Goal: Complete application form

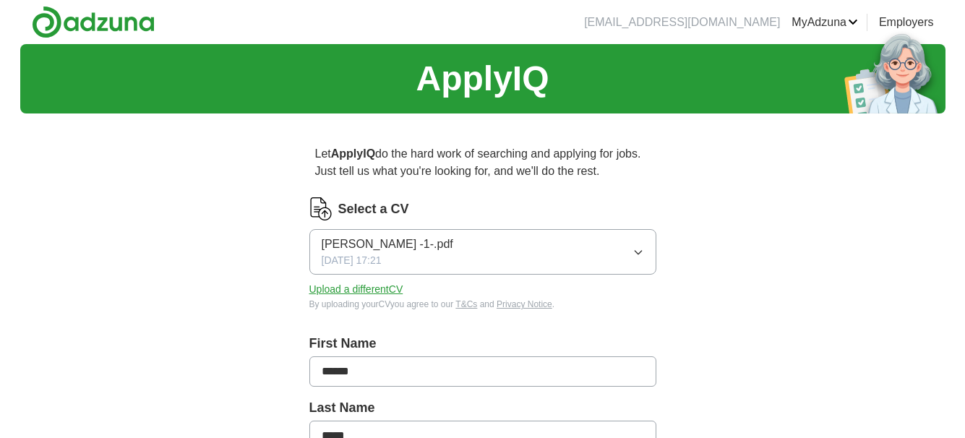
click at [429, 259] on button "[PERSON_NAME] -1-.pdf [DATE] 17:21" at bounding box center [482, 252] width 347 height 46
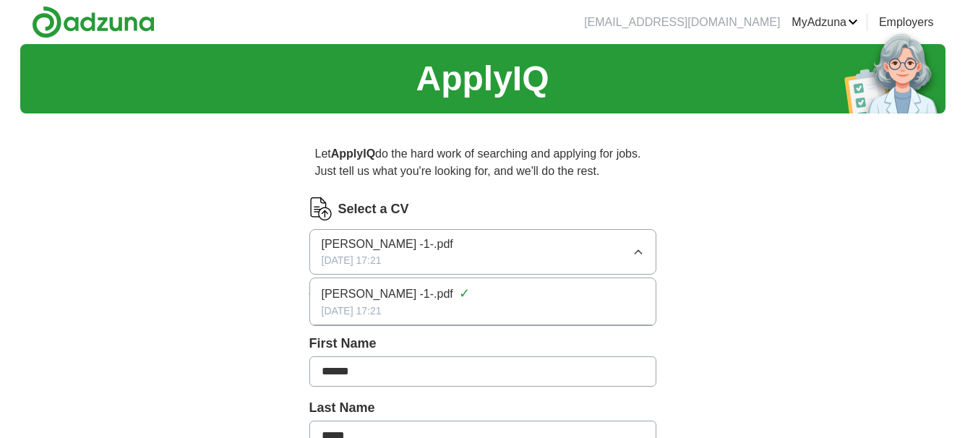
click at [429, 259] on button "[PERSON_NAME] -1-.pdf [DATE] 17:21" at bounding box center [482, 252] width 347 height 46
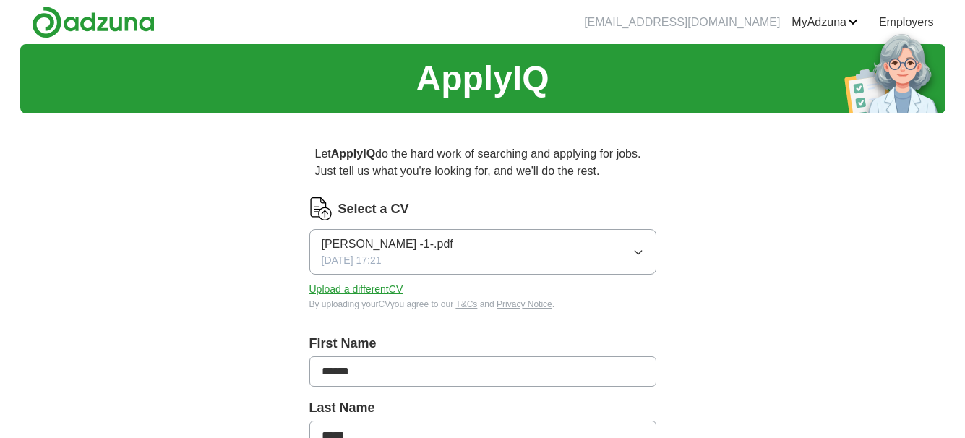
click at [429, 259] on button "[PERSON_NAME] -1-.pdf [DATE] 17:21" at bounding box center [482, 252] width 347 height 46
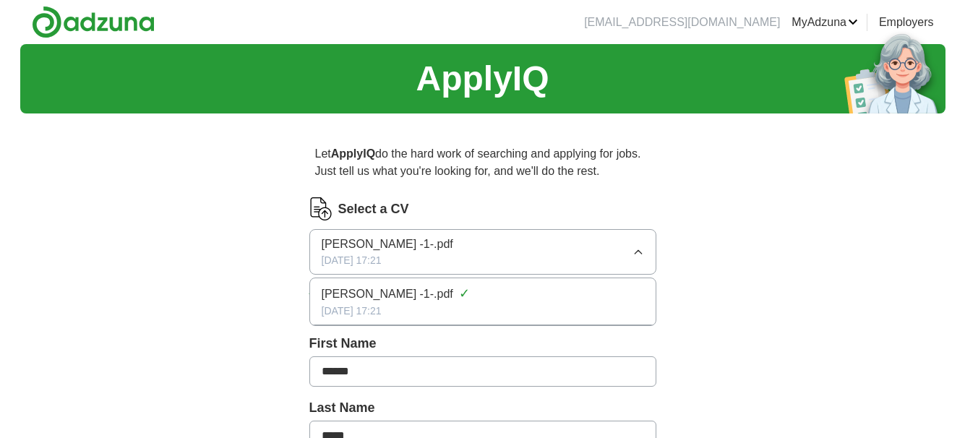
click at [382, 253] on span "[DATE] 17:21" at bounding box center [352, 260] width 60 height 15
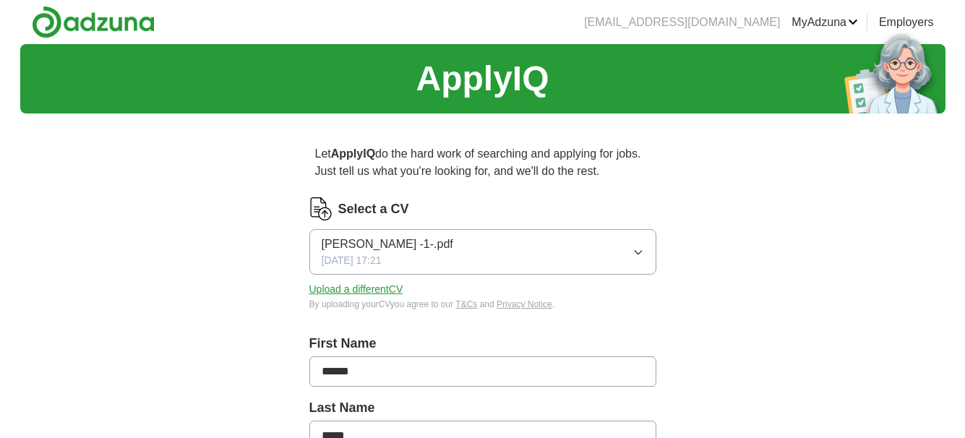
click at [379, 286] on button "Upload a different CV" at bounding box center [356, 289] width 94 height 15
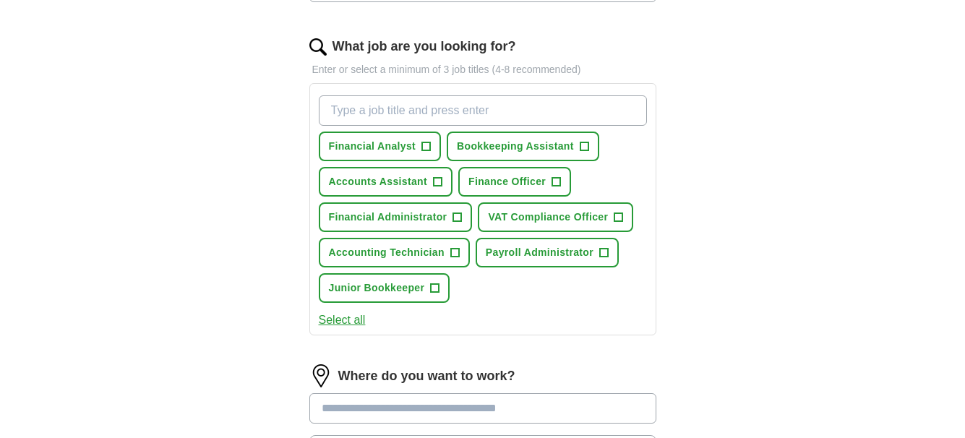
scroll to position [453, 0]
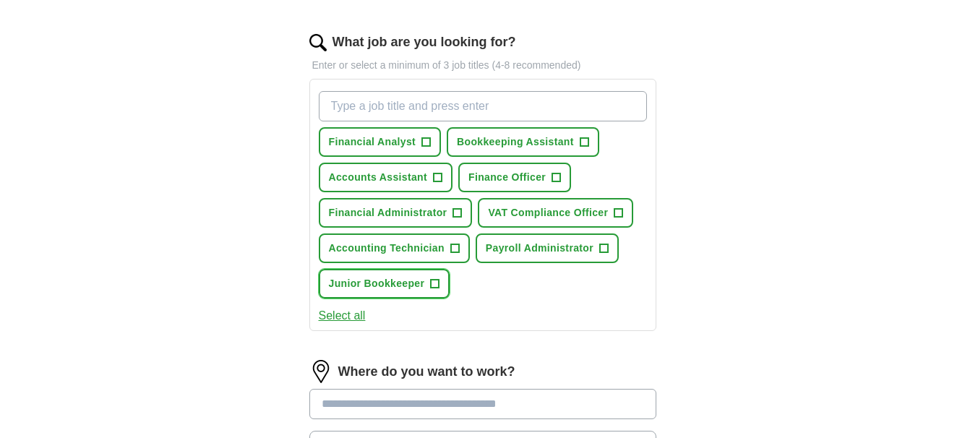
click at [400, 283] on span "Junior Bookkeeper" at bounding box center [377, 283] width 96 height 15
click at [504, 150] on button "Bookkeeping Assistant +" at bounding box center [523, 142] width 152 height 30
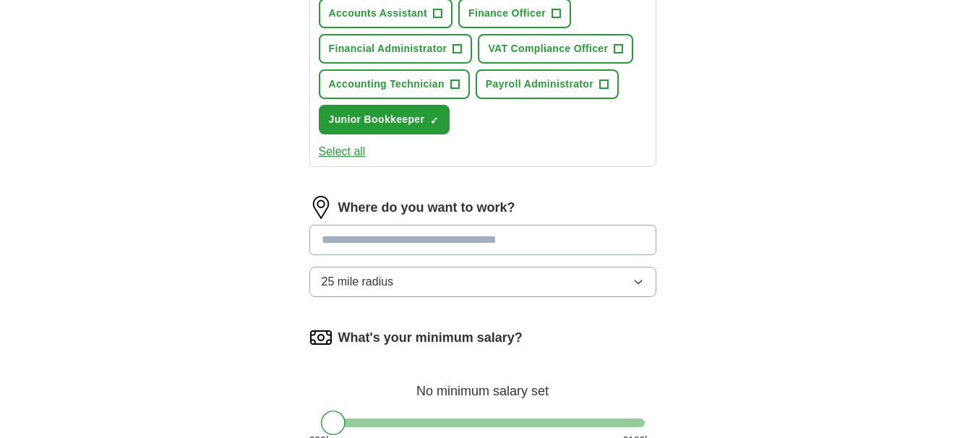
scroll to position [665, 0]
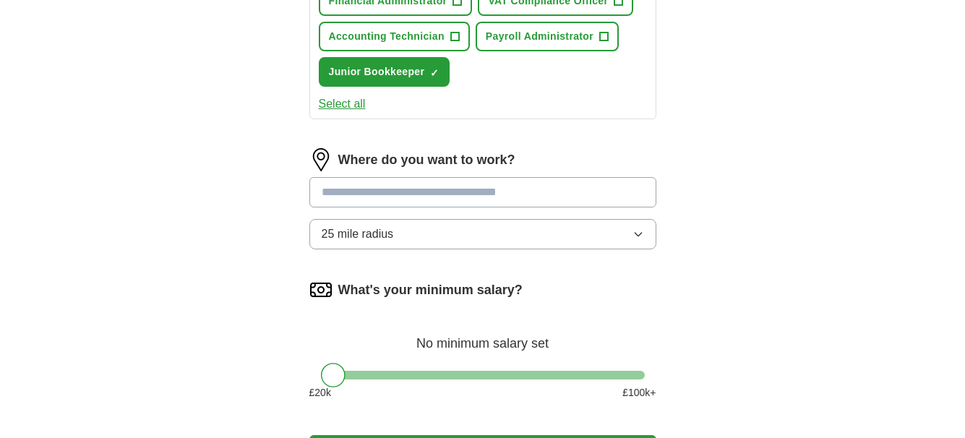
click at [572, 182] on input at bounding box center [482, 192] width 347 height 30
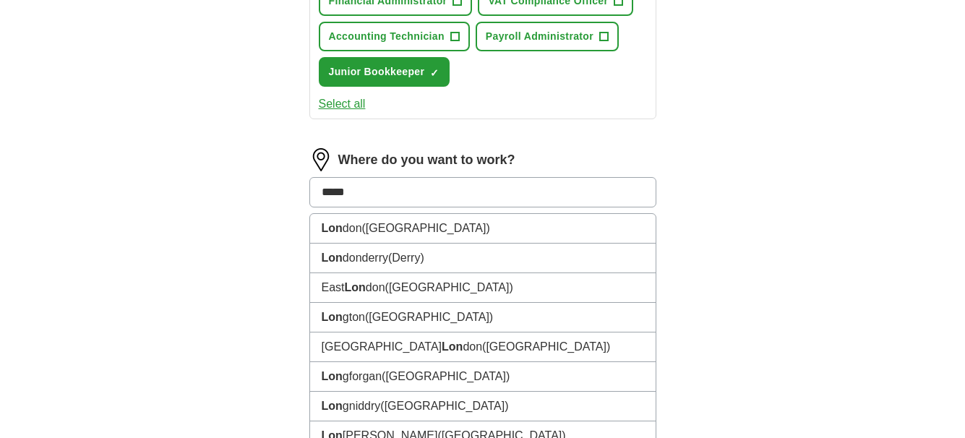
type input "******"
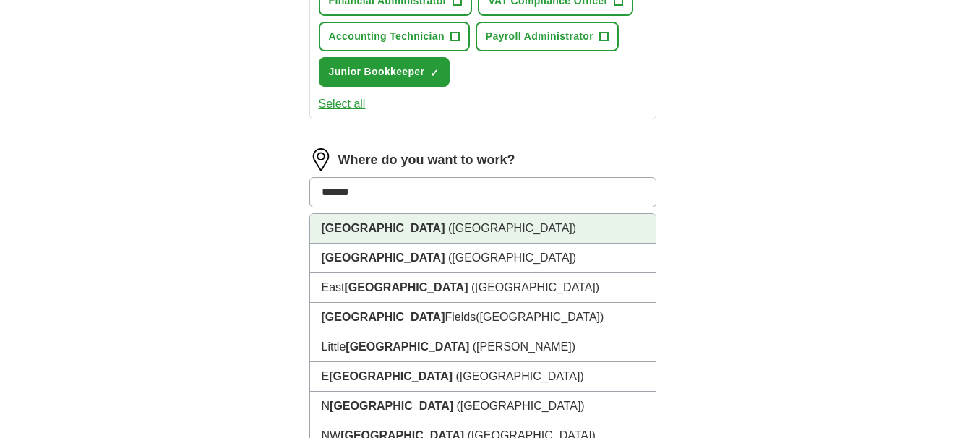
click at [538, 221] on li "[GEOGRAPHIC_DATA] ([GEOGRAPHIC_DATA])" at bounding box center [482, 229] width 345 height 30
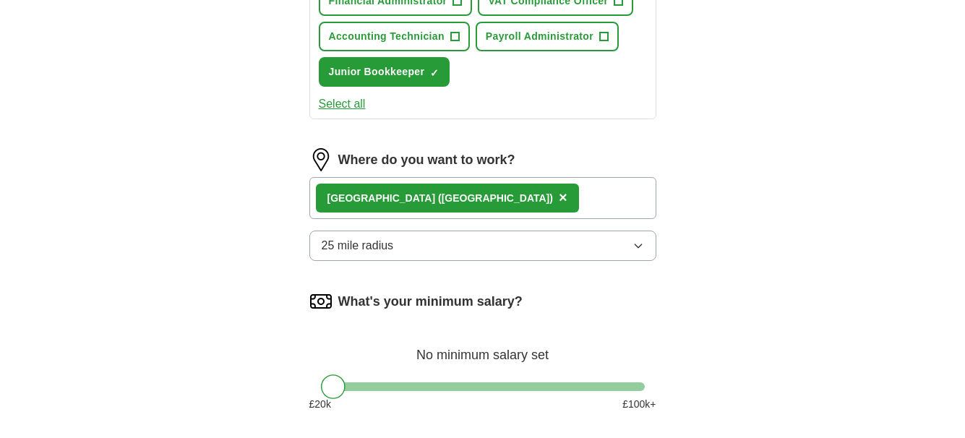
click at [520, 242] on button "25 mile radius" at bounding box center [482, 246] width 347 height 30
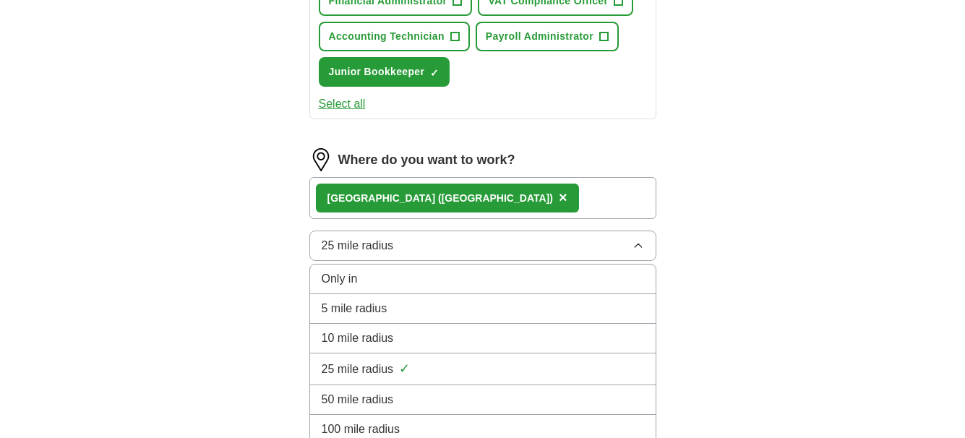
click at [498, 269] on li "Only in" at bounding box center [482, 280] width 345 height 30
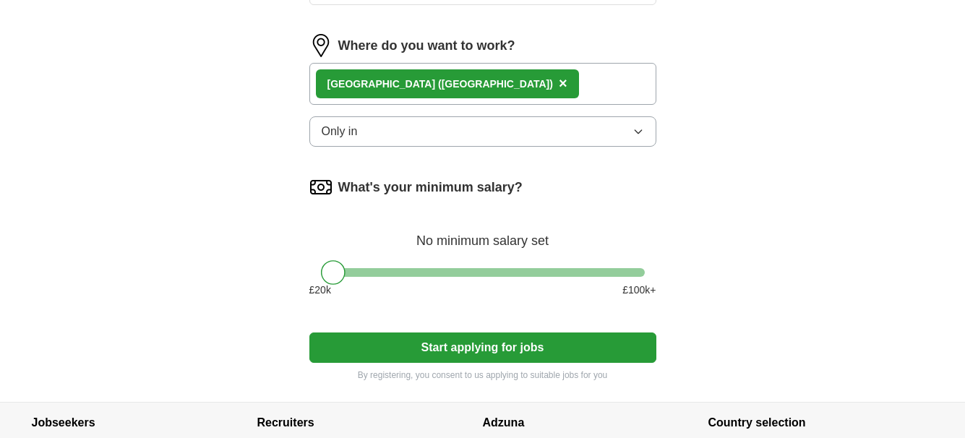
scroll to position [786, 0]
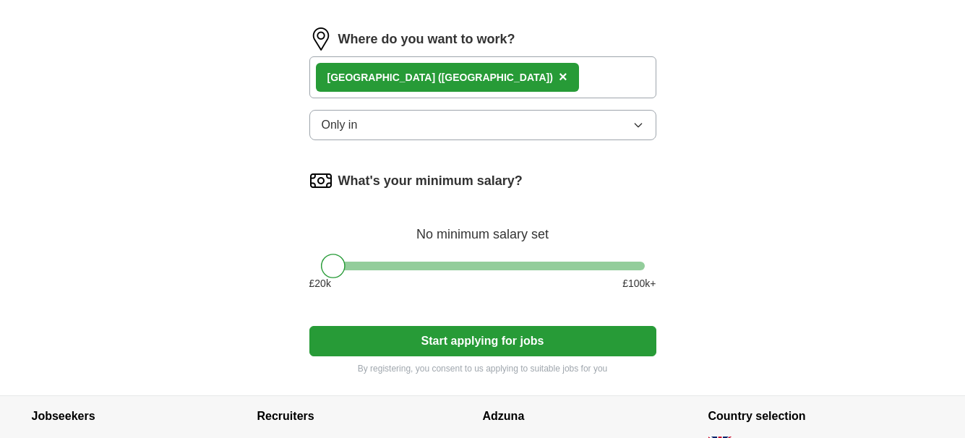
click at [573, 342] on button "Start applying for jobs" at bounding box center [482, 341] width 347 height 30
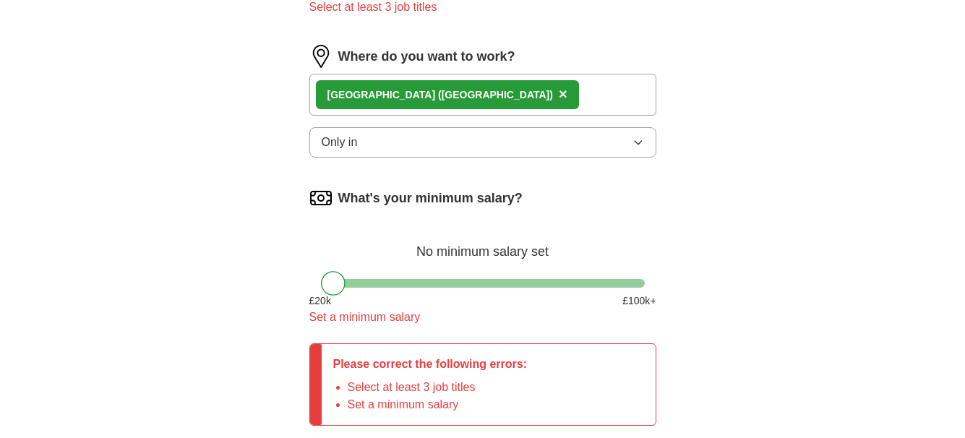
scroll to position [800, 0]
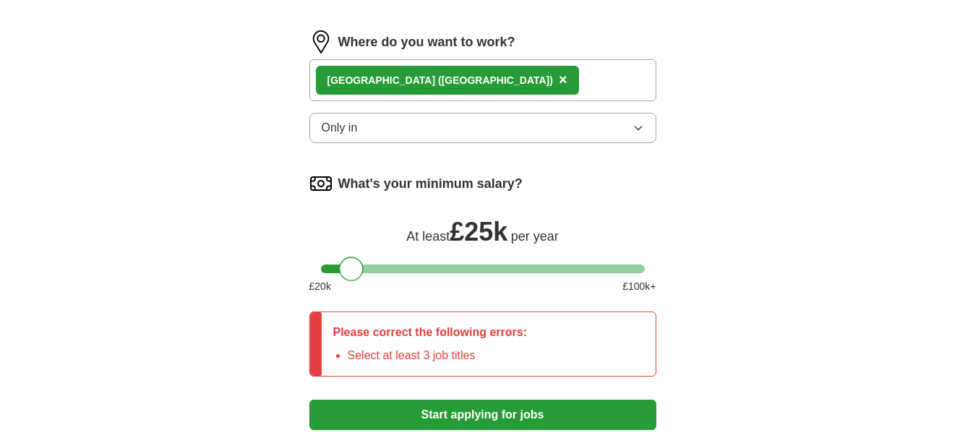
drag, startPoint x: 339, startPoint y: 270, endPoint x: 358, endPoint y: 270, distance: 19.5
click at [358, 270] on div at bounding box center [351, 269] width 25 height 25
click at [487, 418] on button "Start applying for jobs" at bounding box center [482, 415] width 347 height 30
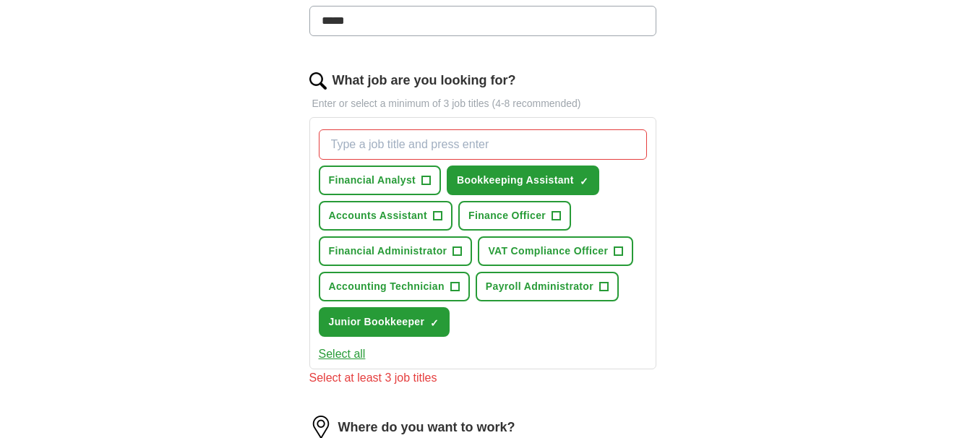
scroll to position [410, 0]
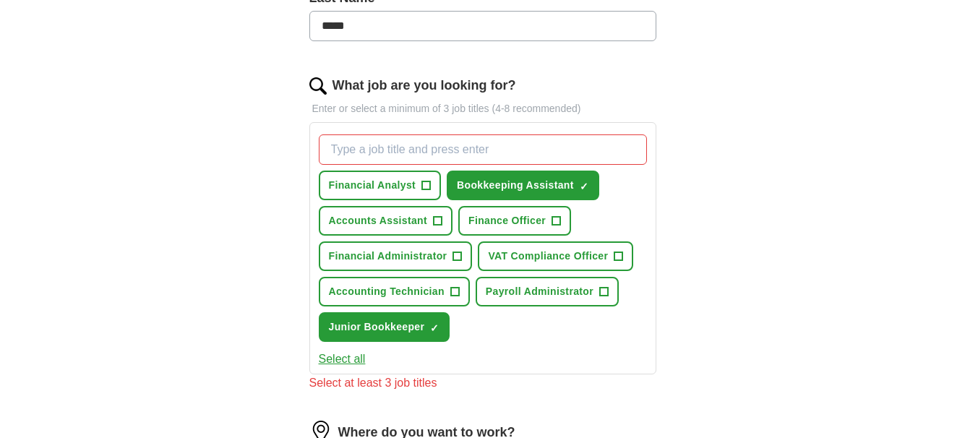
click at [487, 158] on input "What job are you looking for?" at bounding box center [483, 149] width 328 height 30
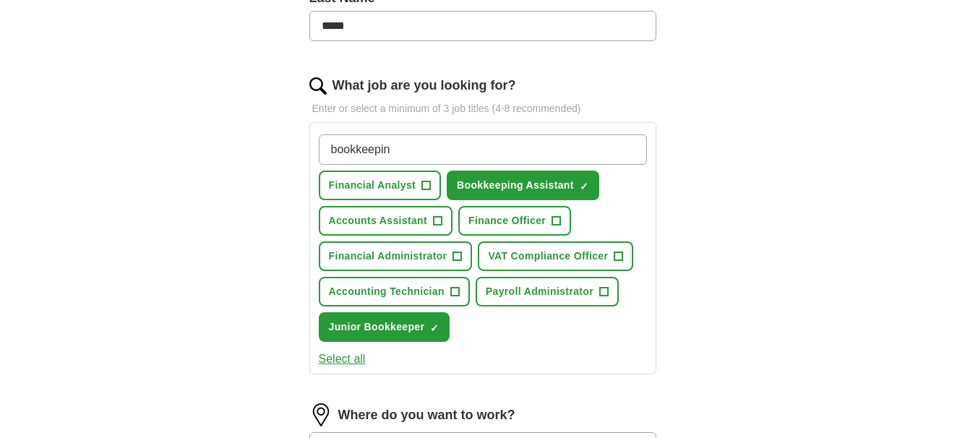
type input "bookkeeping"
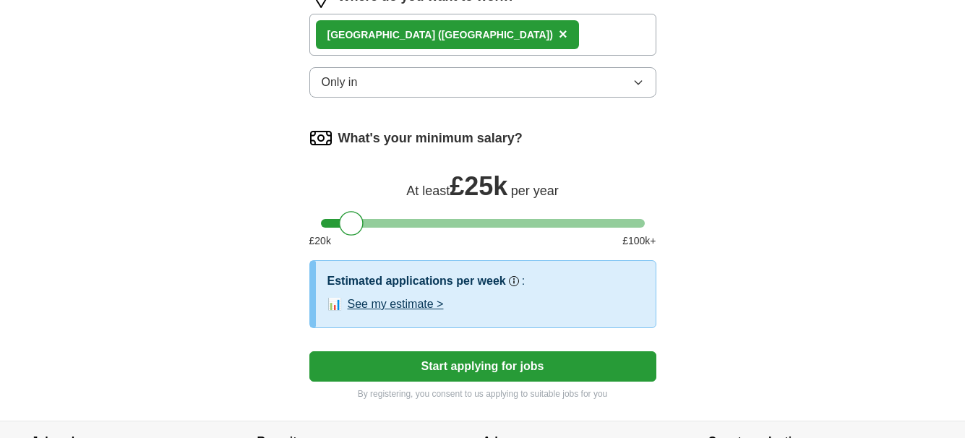
scroll to position [829, 0]
click at [421, 358] on button "Start applying for jobs" at bounding box center [482, 366] width 347 height 30
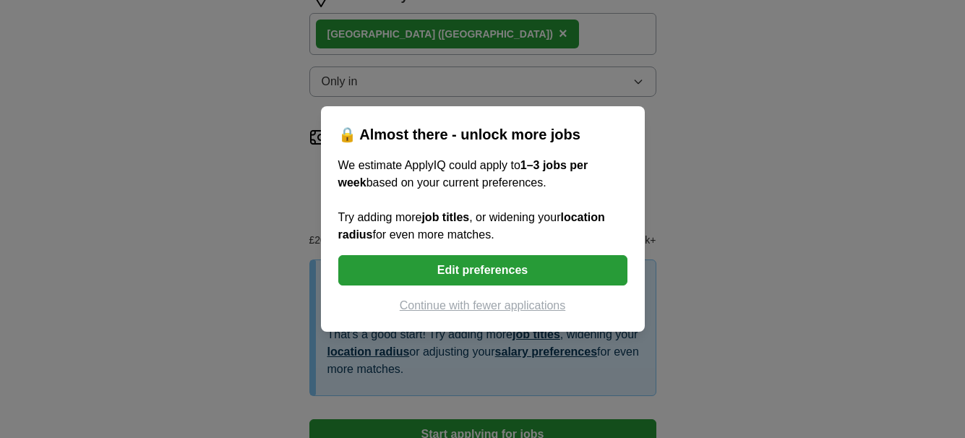
click at [453, 274] on button "Edit preferences" at bounding box center [482, 270] width 289 height 30
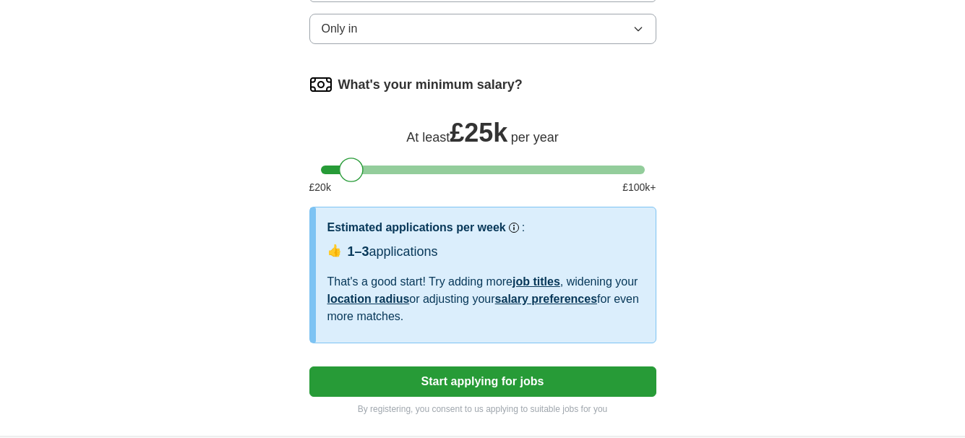
scroll to position [887, 0]
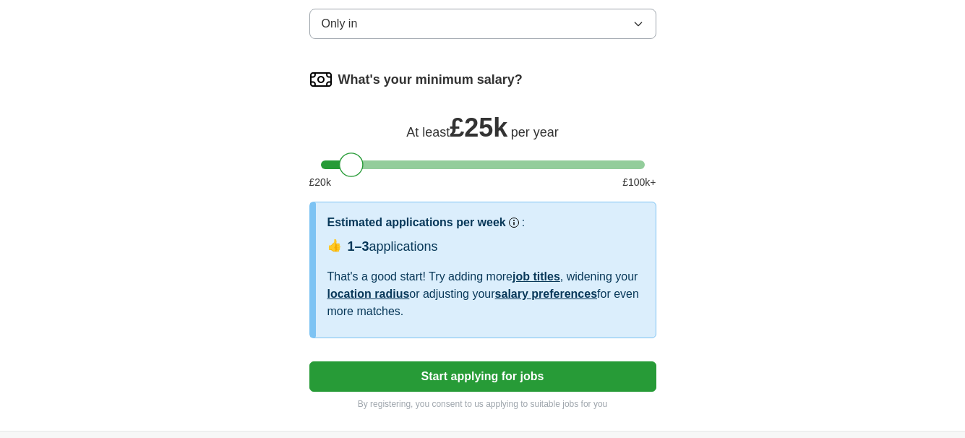
click at [489, 366] on button "Start applying for jobs" at bounding box center [482, 376] width 347 height 30
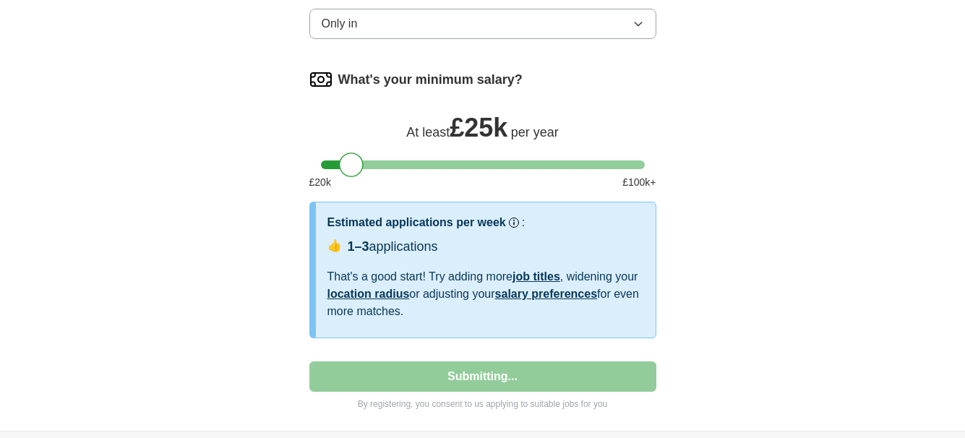
select select "**"
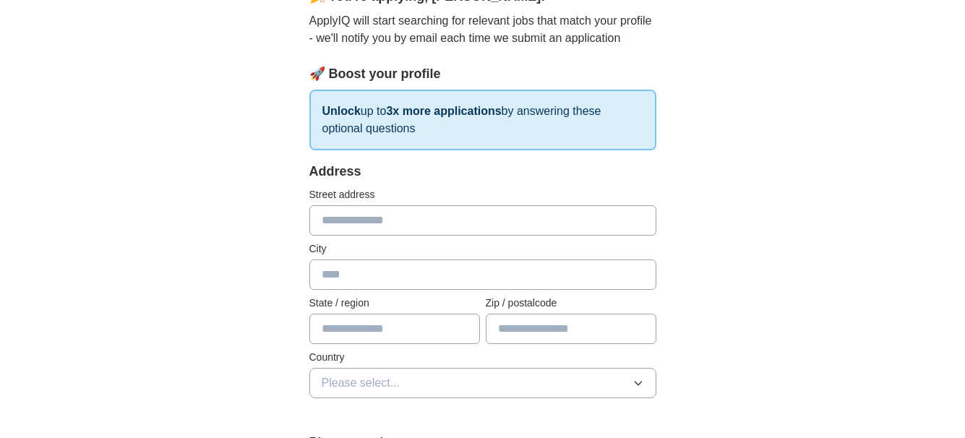
scroll to position [159, 0]
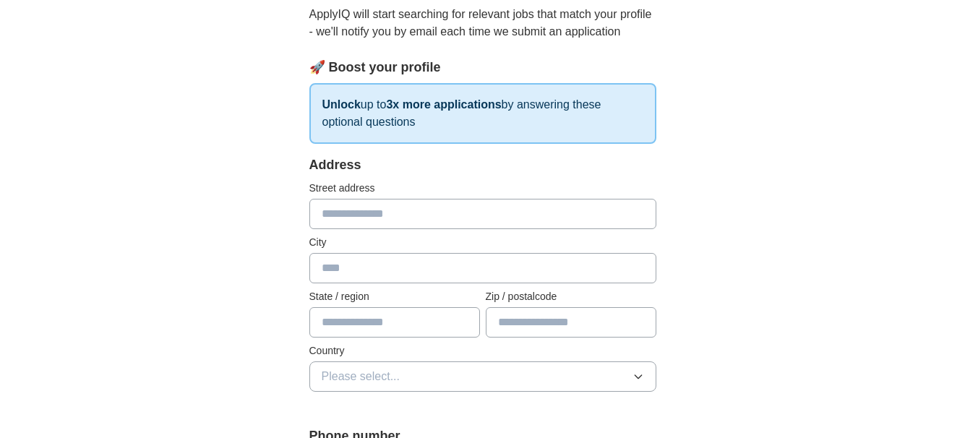
click at [452, 228] on input "text" at bounding box center [482, 214] width 347 height 30
type input "**********"
type input "******"
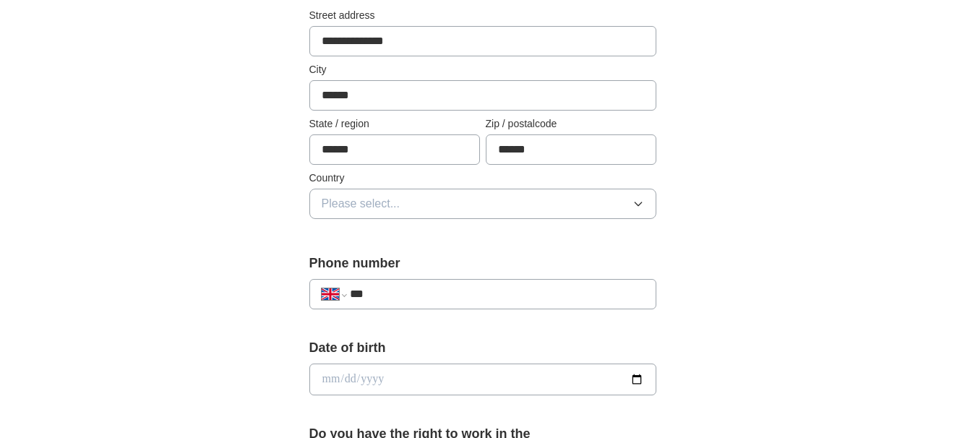
scroll to position [332, 0]
click at [445, 206] on button "Please select..." at bounding box center [482, 203] width 347 height 30
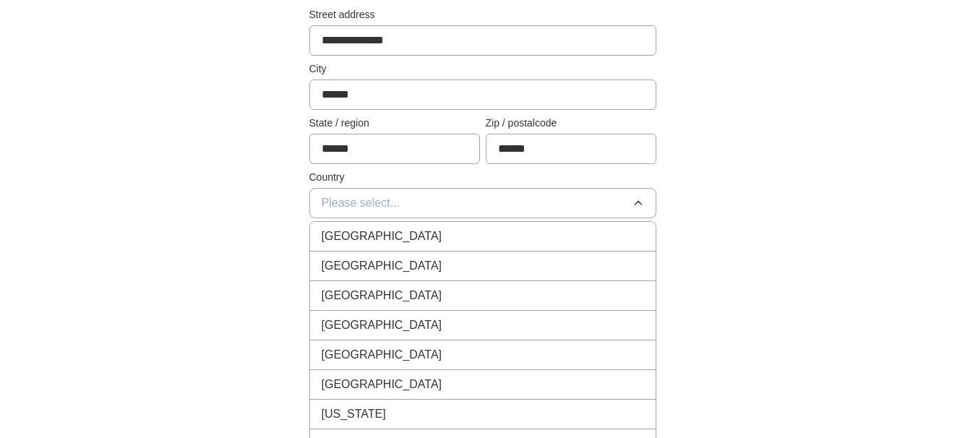
click at [440, 231] on div "[GEOGRAPHIC_DATA]" at bounding box center [483, 236] width 322 height 17
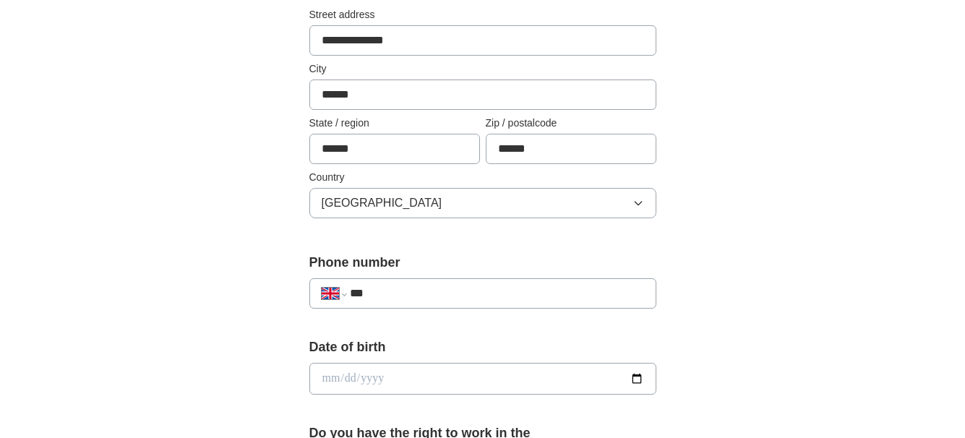
click at [431, 283] on div "**********" at bounding box center [482, 293] width 347 height 30
click at [431, 290] on input "***" at bounding box center [496, 293] width 293 height 17
type input "**********"
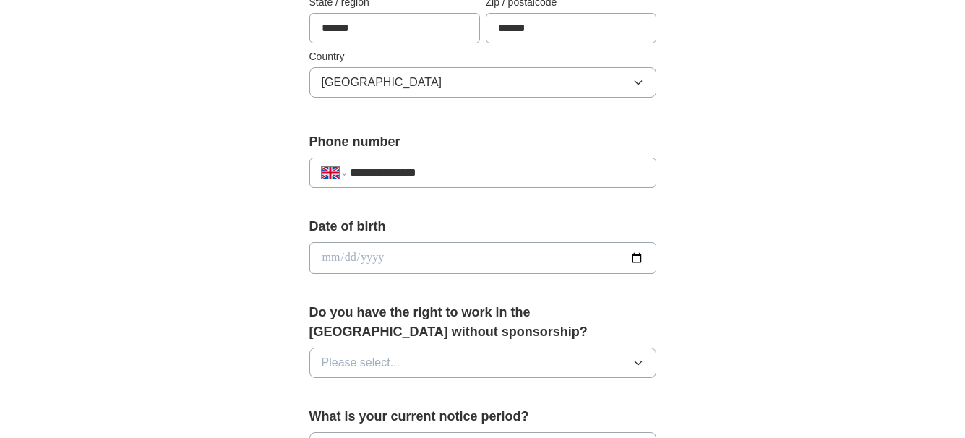
scroll to position [457, 0]
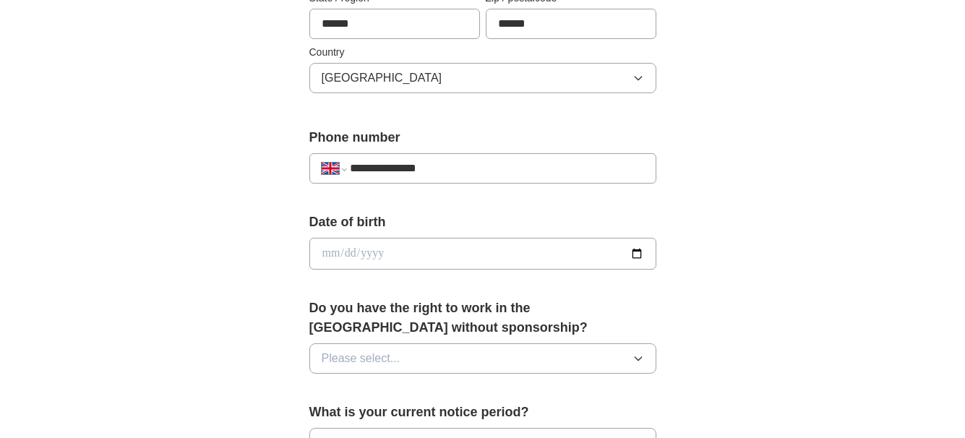
click at [445, 259] on input "date" at bounding box center [482, 254] width 347 height 32
type input "**********"
click at [462, 346] on button "Please select..." at bounding box center [482, 358] width 347 height 30
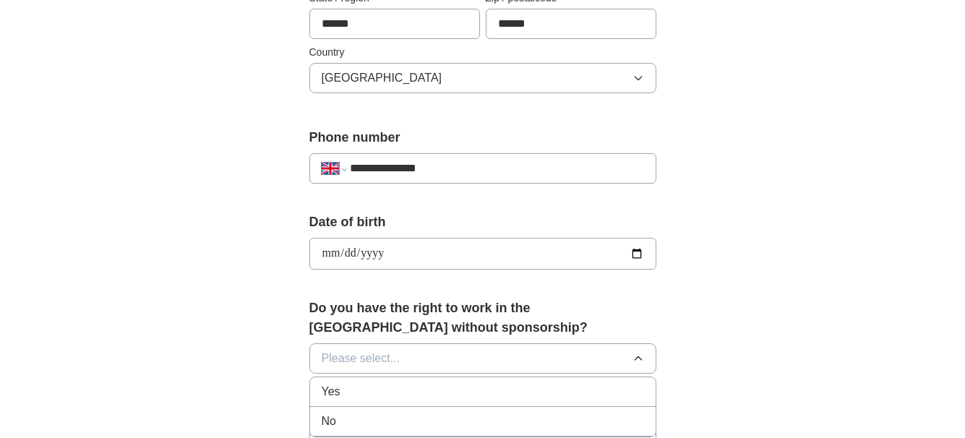
click at [442, 382] on li "Yes" at bounding box center [482, 392] width 345 height 30
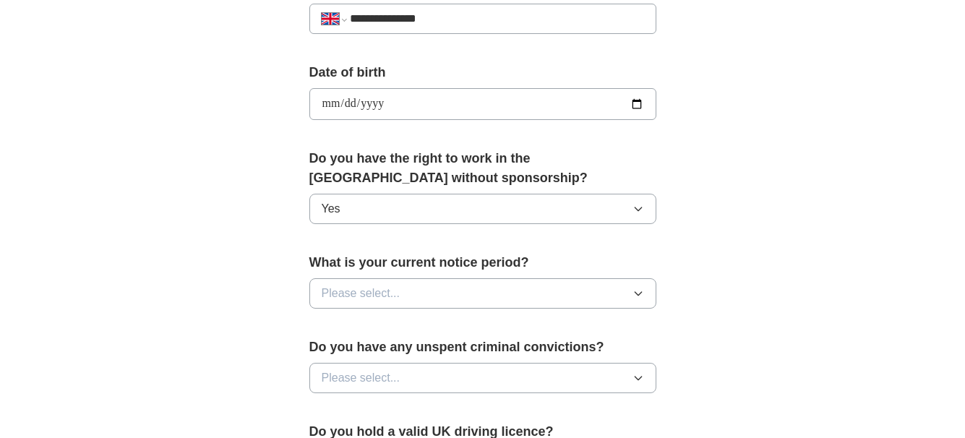
scroll to position [622, 0]
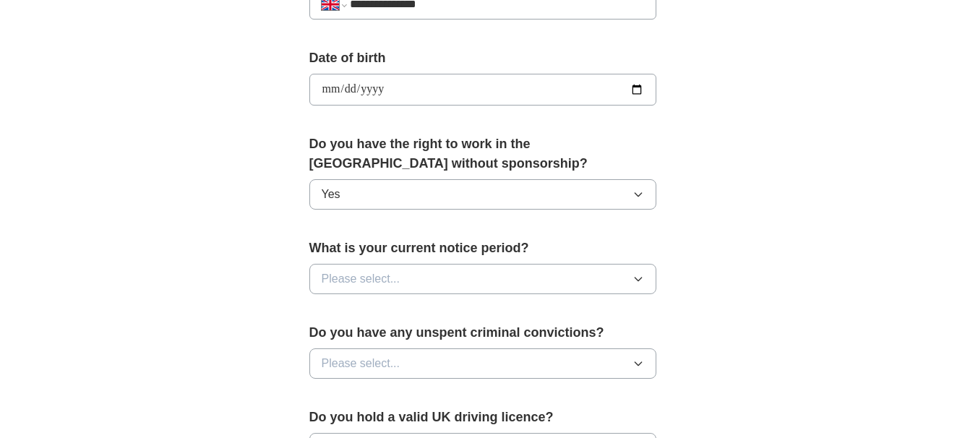
click at [437, 265] on button "Please select..." at bounding box center [482, 279] width 347 height 30
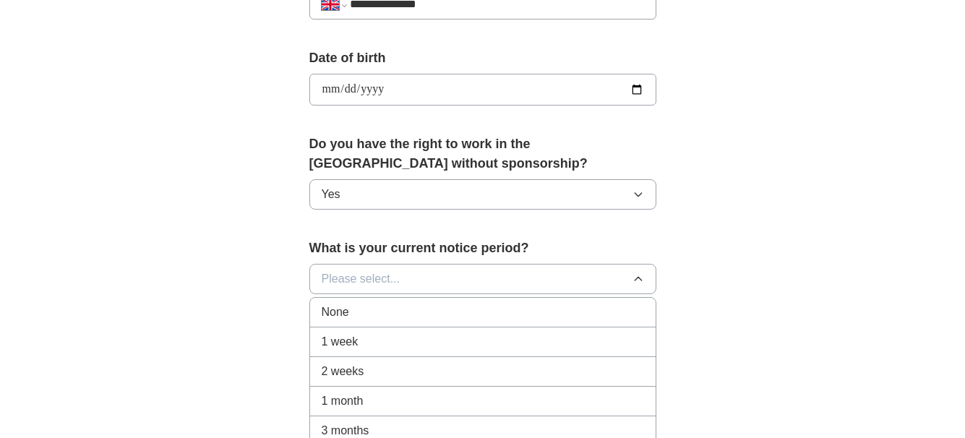
click at [424, 358] on li "2 weeks" at bounding box center [482, 372] width 345 height 30
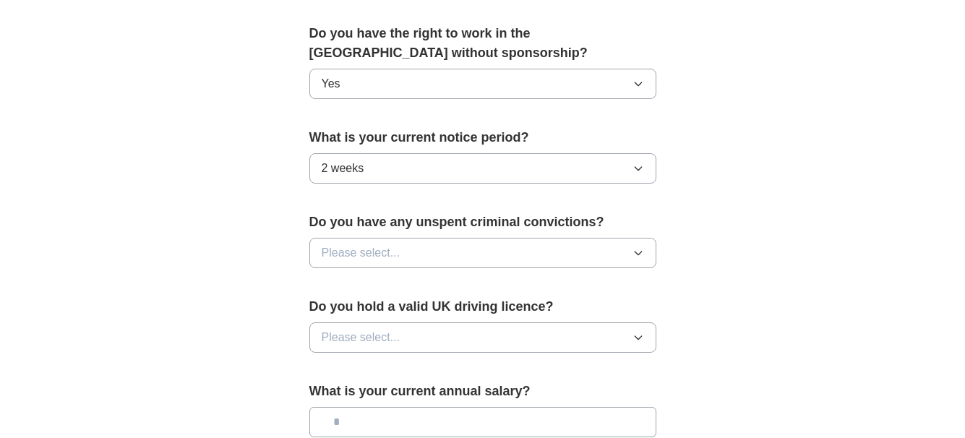
scroll to position [742, 0]
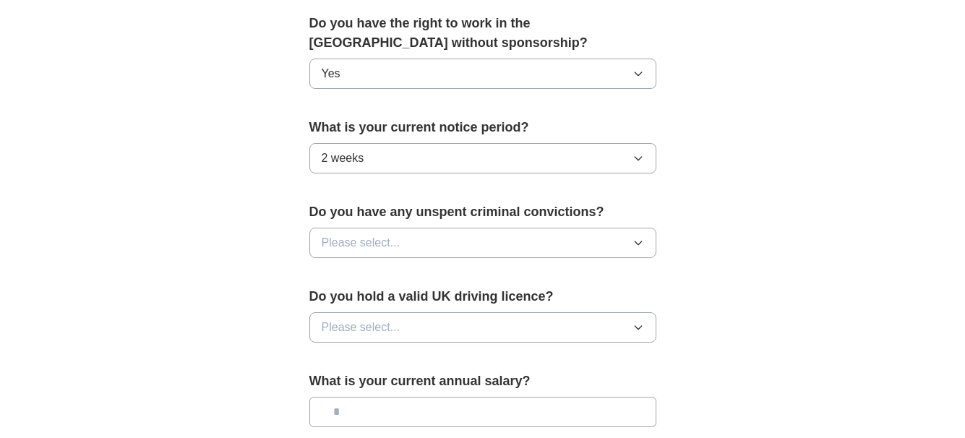
click at [421, 235] on button "Please select..." at bounding box center [482, 243] width 347 height 30
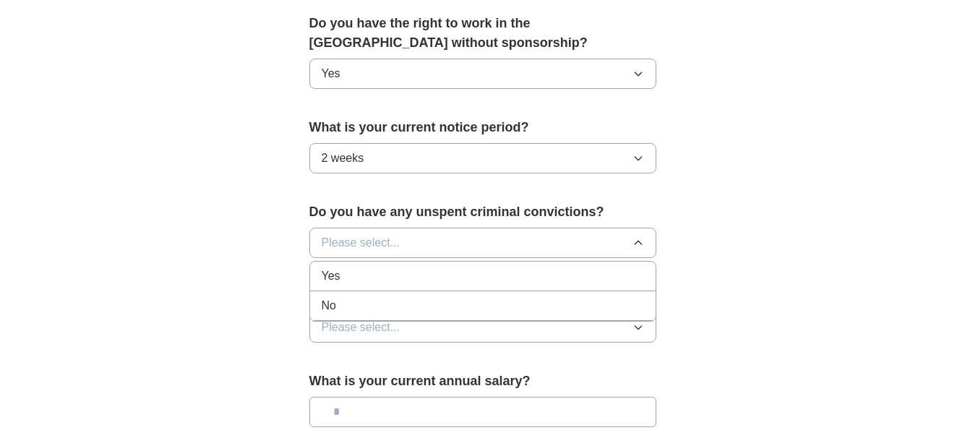
click at [417, 298] on div "No" at bounding box center [483, 305] width 322 height 17
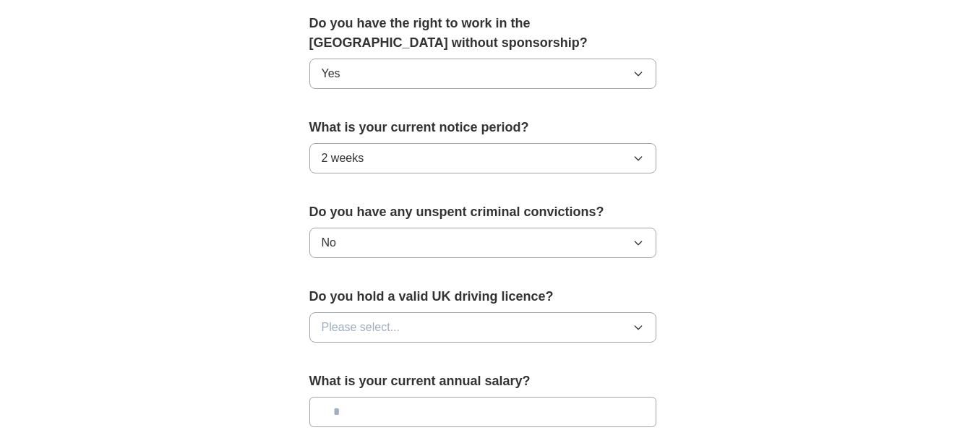
click at [415, 322] on button "Please select..." at bounding box center [482, 327] width 347 height 30
click at [413, 382] on div "No" at bounding box center [483, 390] width 322 height 17
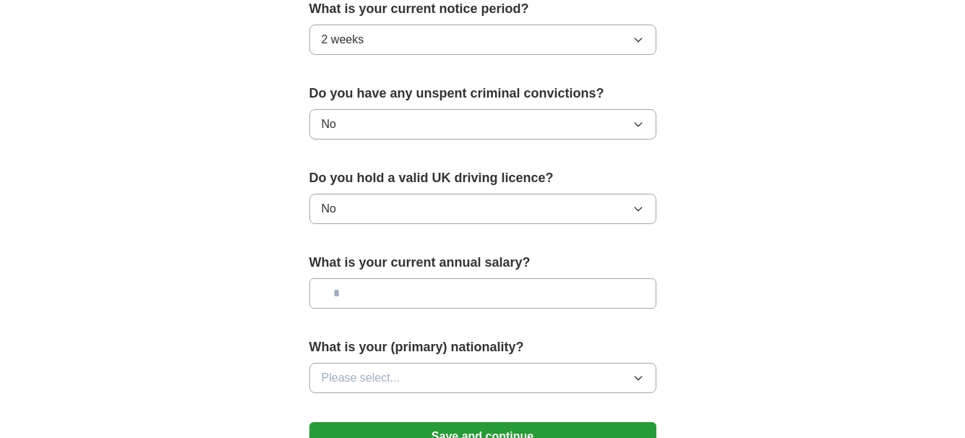
scroll to position [862, 0]
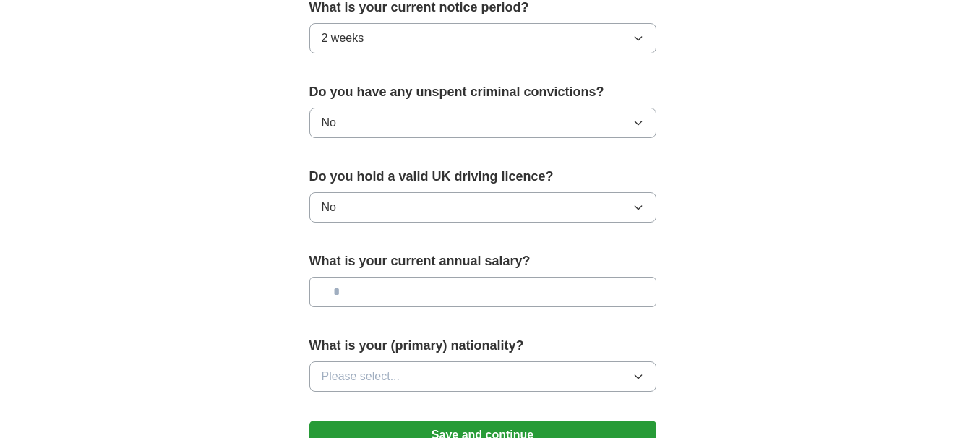
click at [403, 288] on input "text" at bounding box center [482, 292] width 347 height 30
type input "**"
click at [409, 369] on button "Please select..." at bounding box center [482, 376] width 347 height 30
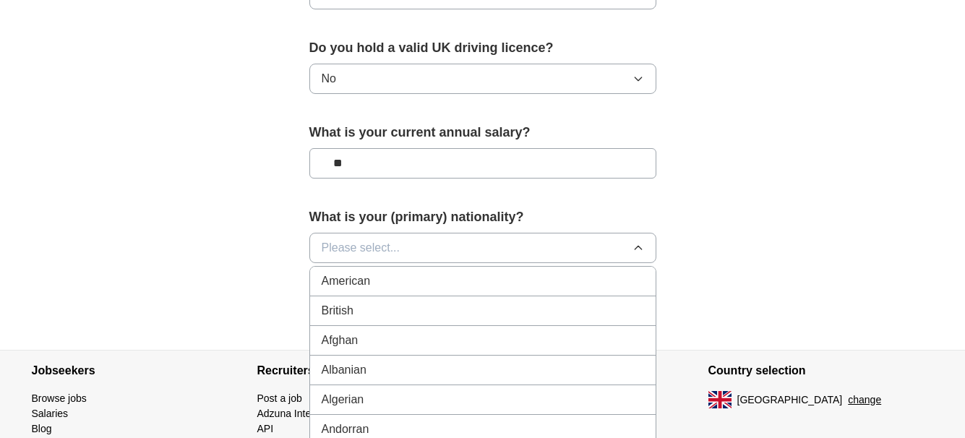
scroll to position [992, 0]
click at [409, 317] on div "British" at bounding box center [483, 309] width 322 height 17
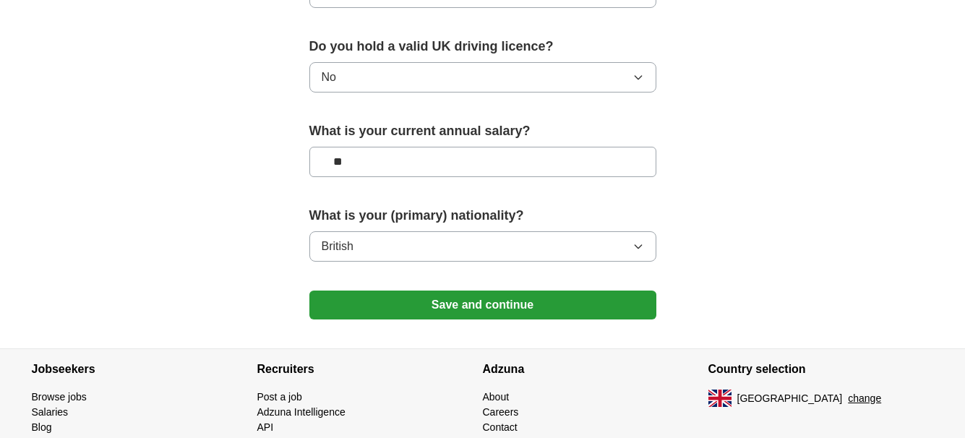
click at [417, 292] on button "Save and continue" at bounding box center [482, 305] width 347 height 29
